Goal: Ask a question

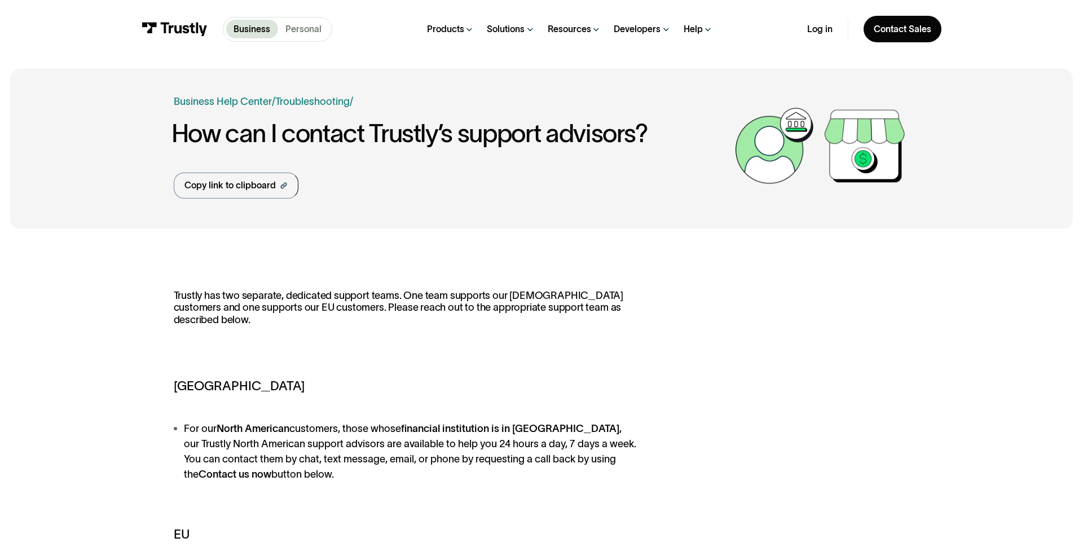
click at [300, 28] on p "Personal" at bounding box center [304, 30] width 36 height 14
